Goal: Contribute content: Contribute content

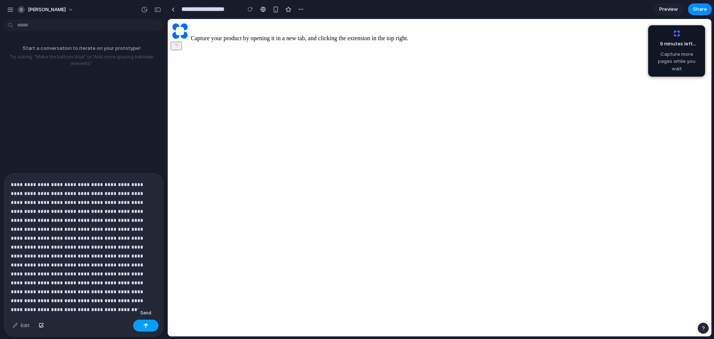
click at [149, 328] on button "button" at bounding box center [145, 325] width 25 height 12
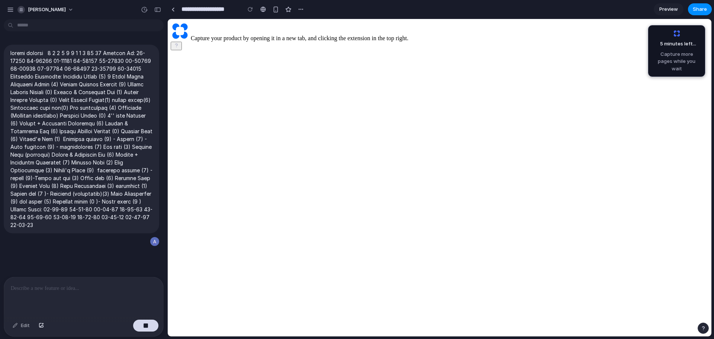
click at [73, 288] on p at bounding box center [82, 288] width 143 height 9
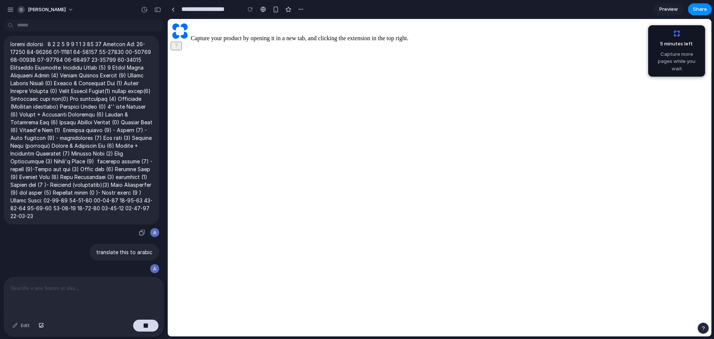
drag, startPoint x: 83, startPoint y: 100, endPoint x: 49, endPoint y: 144, distance: 55.0
click at [49, 144] on p at bounding box center [81, 130] width 142 height 180
click at [139, 232] on div "button" at bounding box center [142, 232] width 6 height 6
